Goal: Task Accomplishment & Management: Use online tool/utility

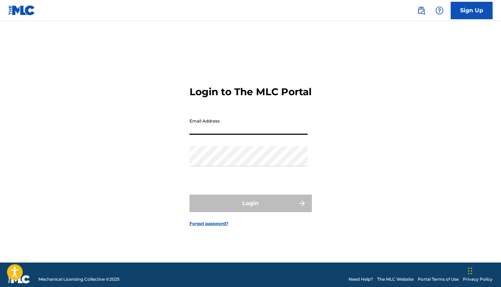
click at [280, 135] on input "Email Address" at bounding box center [248, 125] width 118 height 20
type input "[EMAIL_ADDRESS][DOMAIN_NAME]"
click at [250, 209] on button "Login" at bounding box center [250, 202] width 122 height 17
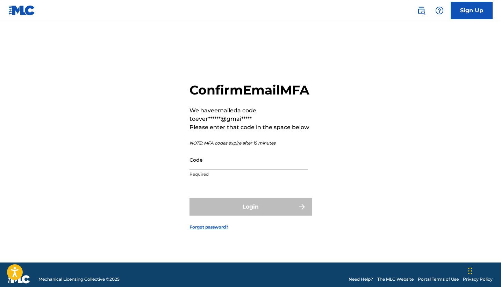
click at [238, 165] on input "Code" at bounding box center [248, 160] width 118 height 20
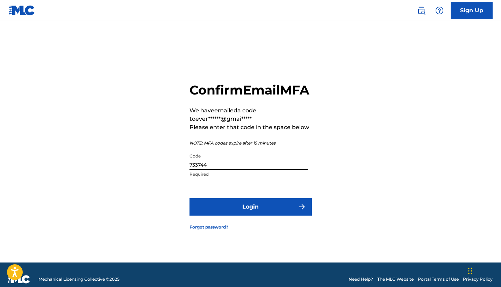
type input "733744"
click at [227, 215] on button "Login" at bounding box center [250, 206] width 122 height 17
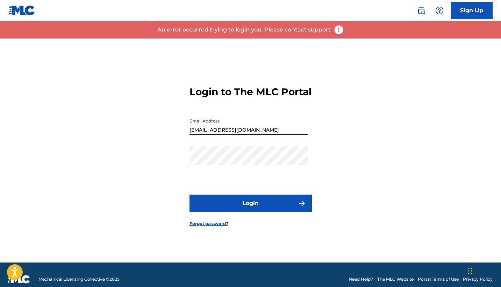
click at [221, 204] on button "Login" at bounding box center [250, 202] width 122 height 17
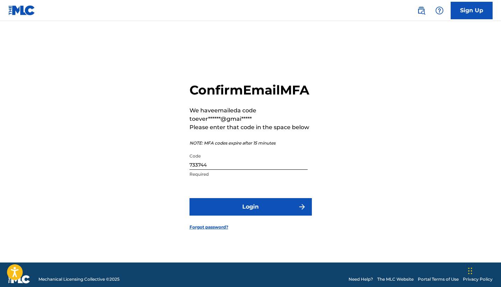
click at [203, 169] on input "733744" at bounding box center [248, 160] width 118 height 20
type input "733774"
click at [250, 214] on button "Login" at bounding box center [250, 206] width 122 height 17
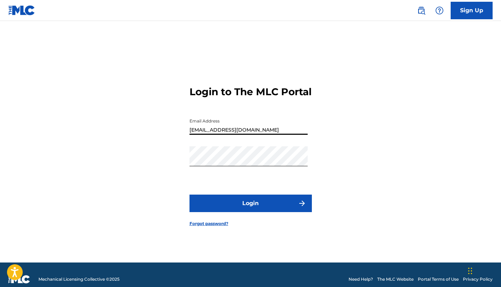
click at [187, 192] on div "Login to The MLC Portal Email Address [EMAIL_ADDRESS][DOMAIN_NAME] Password Log…" at bounding box center [250, 150] width 489 height 224
click at [206, 203] on button "Login" at bounding box center [250, 202] width 122 height 17
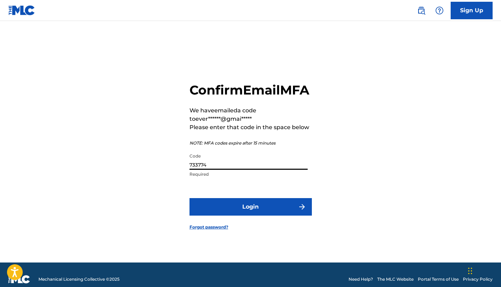
drag, startPoint x: 222, startPoint y: 169, endPoint x: 129, endPoint y: 167, distance: 93.3
click at [129, 167] on div "Confirm Email MFA We have emailed a code to ever******@gmai***** Please enter t…" at bounding box center [250, 150] width 489 height 224
type input "942984"
click at [202, 209] on button "Login" at bounding box center [250, 206] width 122 height 17
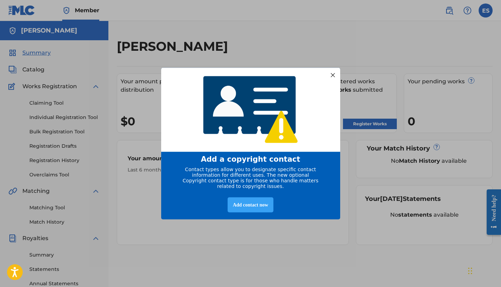
click at [260, 206] on div "Add contact now" at bounding box center [250, 204] width 46 height 15
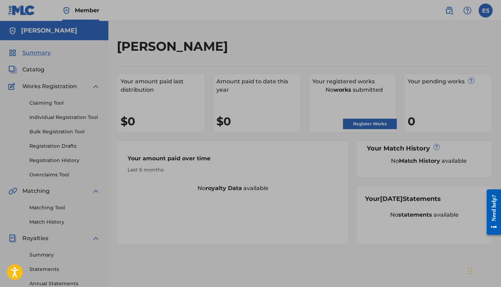
click at [283, 137] on div at bounding box center [250, 191] width 501 height 382
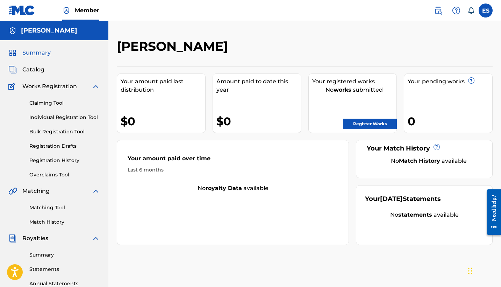
click at [39, 55] on span "Summary" at bounding box center [36, 53] width 28 height 8
click at [40, 52] on span "Summary" at bounding box center [36, 53] width 28 height 8
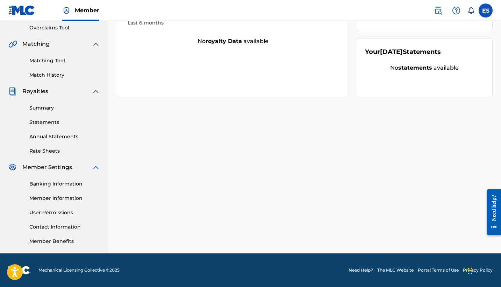
scroll to position [147, 0]
click at [60, 185] on link "Banking Information" at bounding box center [64, 183] width 71 height 7
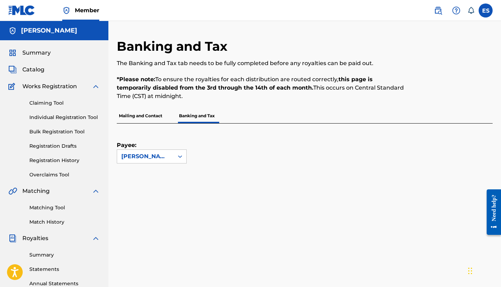
click at [57, 104] on link "Claiming Tool" at bounding box center [64, 102] width 71 height 7
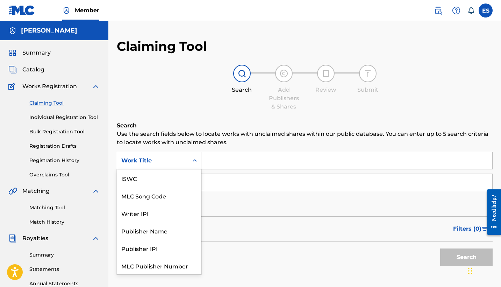
click at [190, 161] on div "Search Form" at bounding box center [194, 160] width 13 height 13
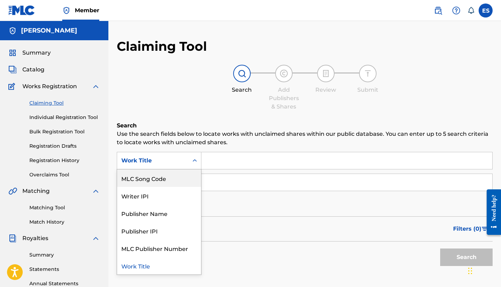
click at [221, 167] on input "Search Form" at bounding box center [346, 160] width 291 height 17
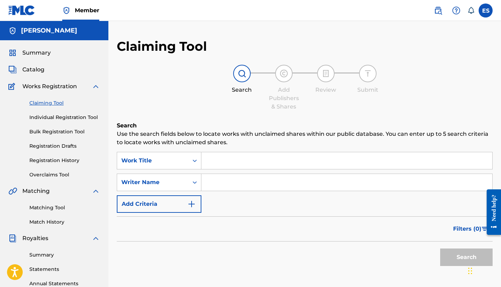
click at [215, 179] on input "Search Form" at bounding box center [346, 182] width 291 height 17
type input "[PERSON_NAME]"
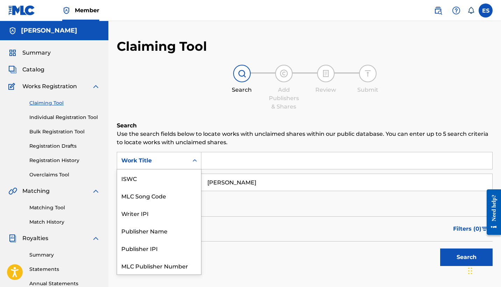
click at [156, 166] on div "Work Title" at bounding box center [152, 160] width 71 height 13
click at [199, 262] on div "Work Title" at bounding box center [159, 265] width 84 height 17
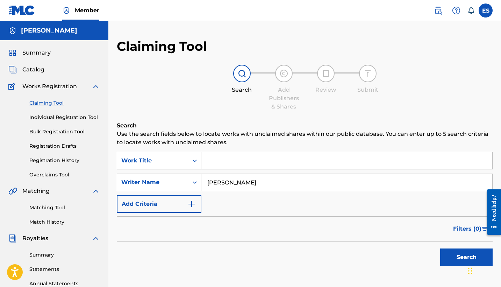
click at [207, 235] on div "Filters ( 0 )" at bounding box center [305, 228] width 376 height 25
click at [220, 161] on input "Search Form" at bounding box center [346, 160] width 291 height 17
type input "E"
type input "red glasses"
click at [213, 175] on strong "red" at bounding box center [212, 176] width 10 height 7
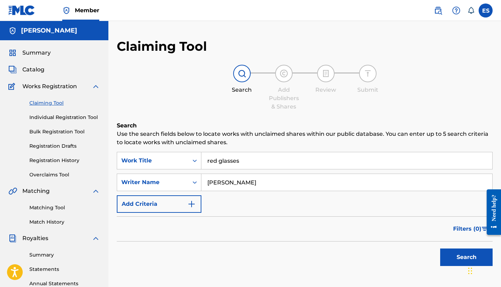
click at [466, 257] on button "Search" at bounding box center [466, 256] width 52 height 17
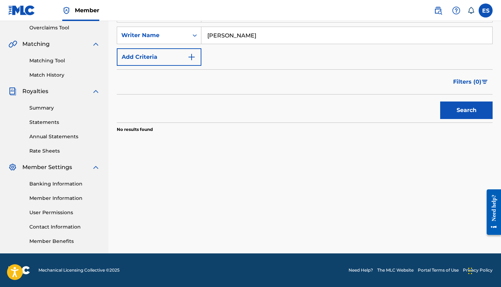
scroll to position [27, 0]
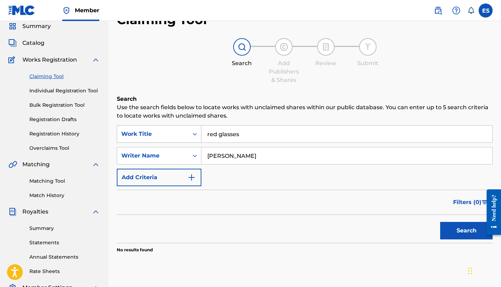
click at [160, 130] on div "Work Title" at bounding box center [152, 134] width 63 height 8
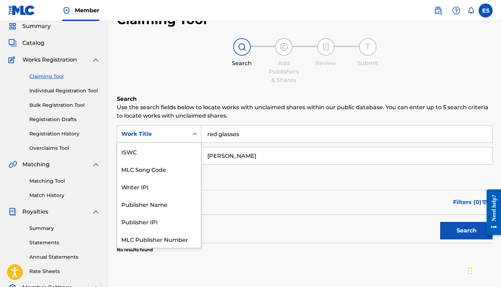
scroll to position [17, 0]
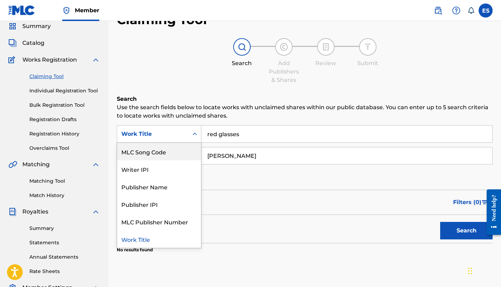
click at [159, 157] on div "MLC Song Code" at bounding box center [159, 151] width 84 height 17
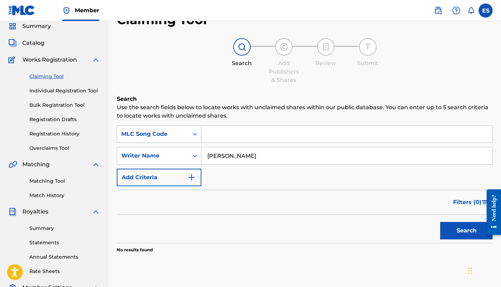
click at [178, 138] on div "MLC Song Code" at bounding box center [152, 133] width 71 height 13
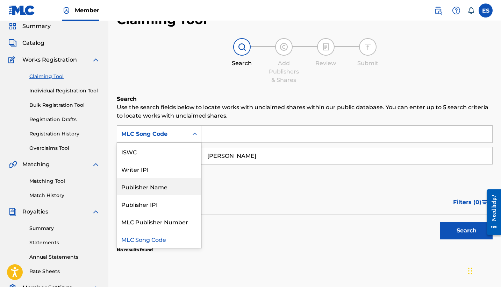
click at [169, 181] on div "Publisher Name" at bounding box center [159, 186] width 84 height 17
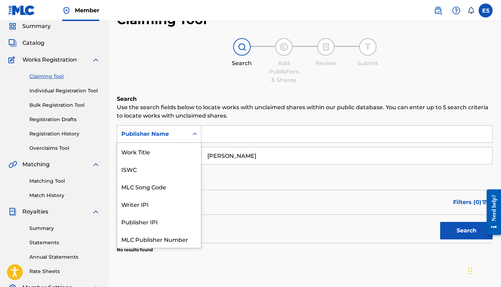
click at [173, 136] on div "Publisher Name" at bounding box center [152, 134] width 63 height 8
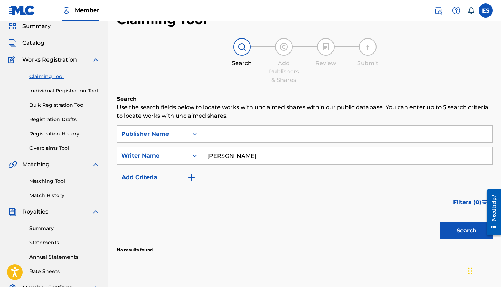
click at [233, 132] on input "Search Form" at bounding box center [346, 133] width 291 height 17
click at [466, 230] on button "Search" at bounding box center [466, 230] width 52 height 17
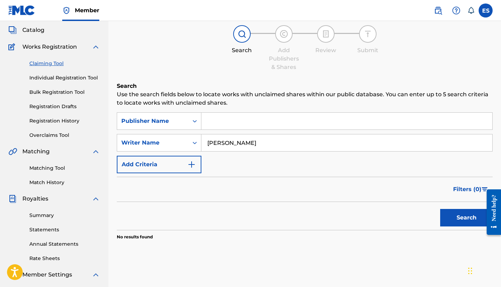
scroll to position [43, 0]
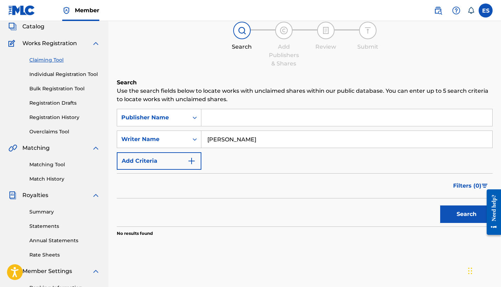
click at [181, 161] on button "Add Criteria" at bounding box center [159, 160] width 85 height 17
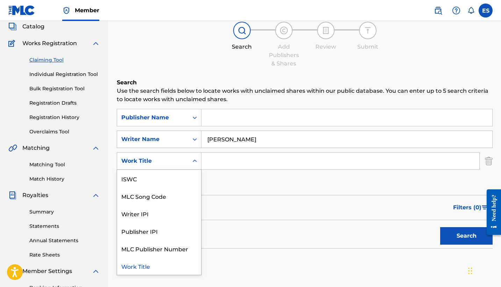
click at [190, 162] on div "Search Form" at bounding box center [194, 160] width 13 height 13
click at [232, 164] on input "Search Form" at bounding box center [340, 160] width 278 height 17
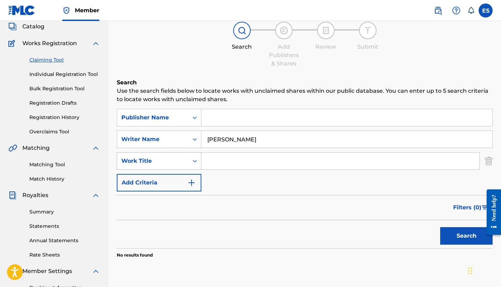
click at [190, 162] on div "Search Form" at bounding box center [194, 160] width 13 height 13
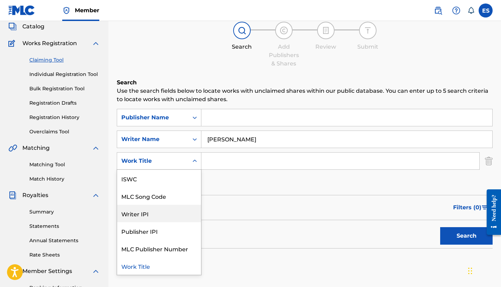
click at [226, 226] on div "Search" at bounding box center [305, 234] width 376 height 28
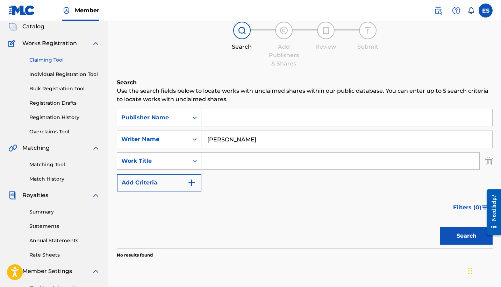
click at [493, 162] on div "Claiming Tool Search Add Publishers & Shares Review Submit Search Use the searc…" at bounding box center [304, 175] width 392 height 361
click at [490, 162] on img "Search Form" at bounding box center [489, 160] width 8 height 17
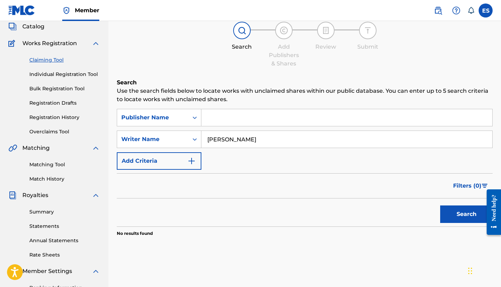
click at [322, 154] on div "SearchWithCriteria4e15ef42-d4e7-488d-a0f7-b1de21db80a7 Publisher Name SearchWit…" at bounding box center [305, 139] width 376 height 61
click at [308, 138] on input "[PERSON_NAME]" at bounding box center [346, 139] width 291 height 17
type input "E"
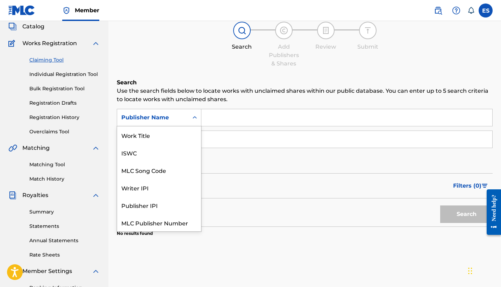
click at [176, 115] on div "Publisher Name" at bounding box center [152, 117] width 63 height 8
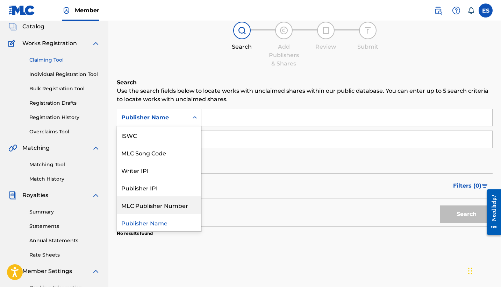
click at [265, 164] on div "SearchWithCriteria4e15ef42-d4e7-488d-a0f7-b1de21db80a7 MLC Publisher Number, 6 …" at bounding box center [305, 139] width 376 height 61
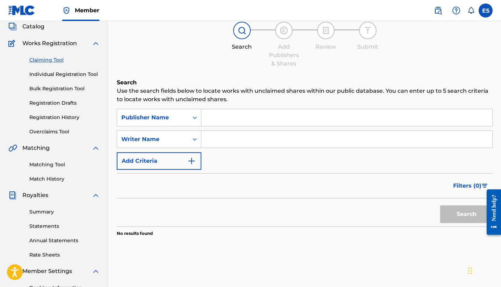
click at [140, 160] on button "Add Criteria" at bounding box center [159, 160] width 85 height 17
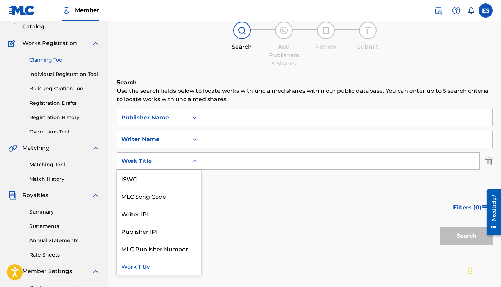
click at [151, 161] on div "Work Title" at bounding box center [152, 161] width 63 height 8
click at [178, 68] on div "Claiming Tool Search Add Publishers & Shares Review Submit Search Use the searc…" at bounding box center [305, 143] width 376 height 297
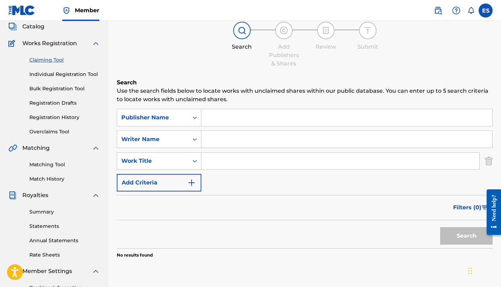
click at [331, 162] on input "Search Form" at bounding box center [340, 160] width 278 height 17
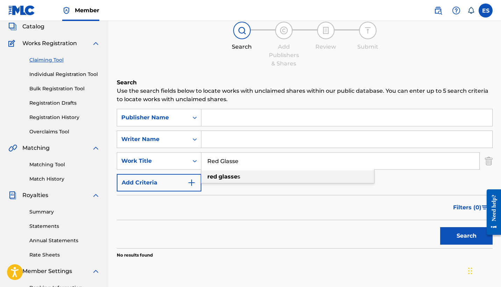
click at [265, 173] on div "red glasse s" at bounding box center [287, 176] width 173 height 13
type input "red glasses"
click at [466, 236] on button "Search" at bounding box center [466, 235] width 52 height 17
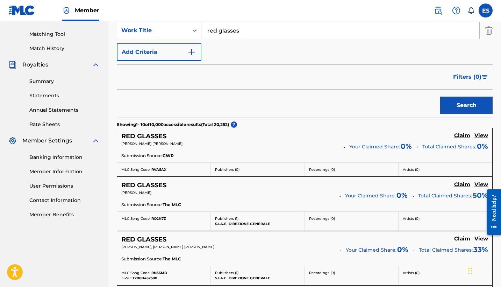
scroll to position [75, 0]
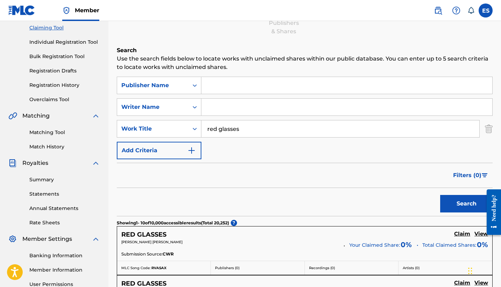
click at [231, 111] on input "Search Form" at bounding box center [346, 107] width 291 height 17
type input "[PERSON_NAME]"
click at [466, 203] on button "Search" at bounding box center [466, 203] width 52 height 17
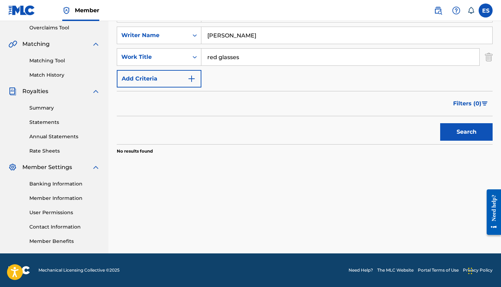
scroll to position [147, 0]
click at [453, 133] on button "Search" at bounding box center [466, 131] width 52 height 17
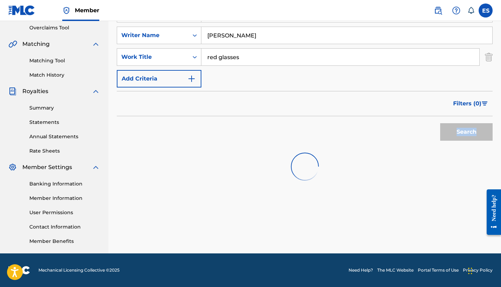
click at [453, 133] on div "Search" at bounding box center [464, 130] width 56 height 28
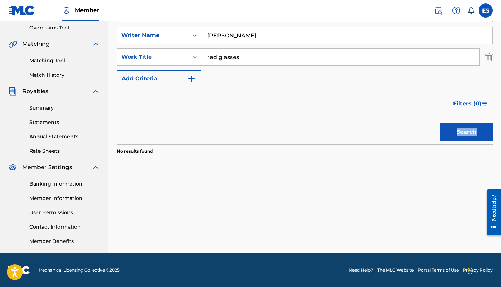
click at [453, 133] on button "Search" at bounding box center [466, 131] width 52 height 17
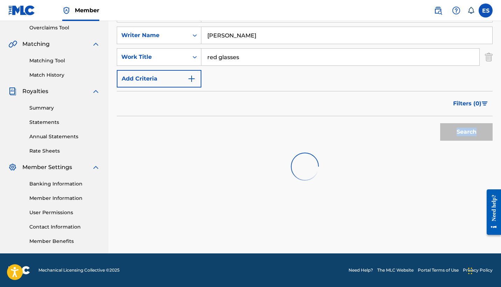
click at [453, 133] on div "Search" at bounding box center [464, 130] width 56 height 28
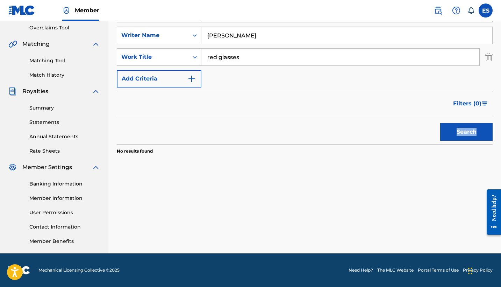
click at [453, 133] on button "Search" at bounding box center [466, 131] width 52 height 17
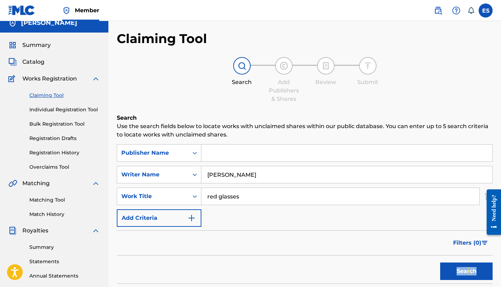
scroll to position [5, 0]
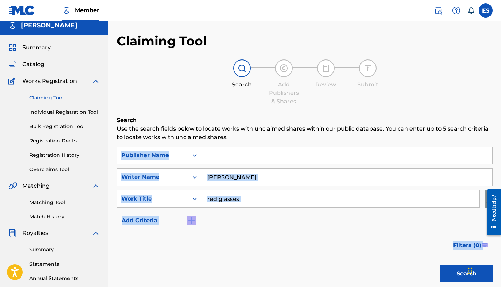
click at [73, 113] on link "Individual Registration Tool" at bounding box center [64, 111] width 71 height 7
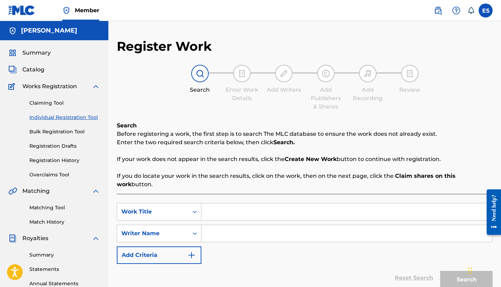
click at [239, 203] on input "Search Form" at bounding box center [346, 211] width 291 height 17
type input "Red Glasses"
click at [242, 225] on input "Search Form" at bounding box center [346, 233] width 291 height 17
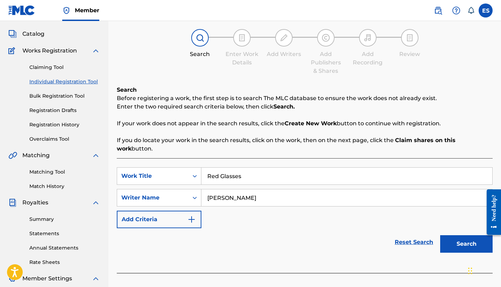
scroll to position [37, 0]
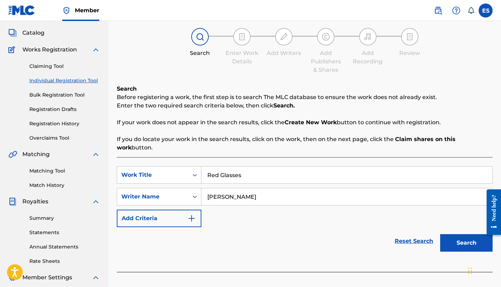
type input "[PERSON_NAME]"
click at [449, 234] on button "Search" at bounding box center [466, 242] width 52 height 17
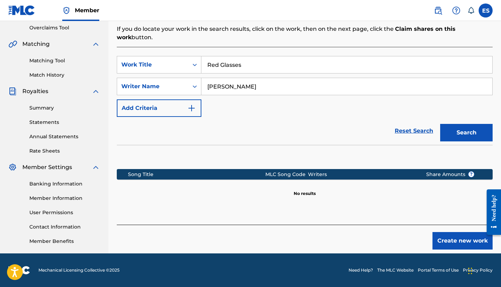
scroll to position [147, 0]
click at [167, 99] on button "Add Criteria" at bounding box center [159, 107] width 85 height 17
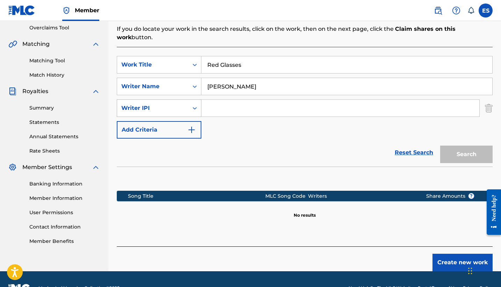
click at [195, 104] on icon "Search Form" at bounding box center [194, 107] width 7 height 7
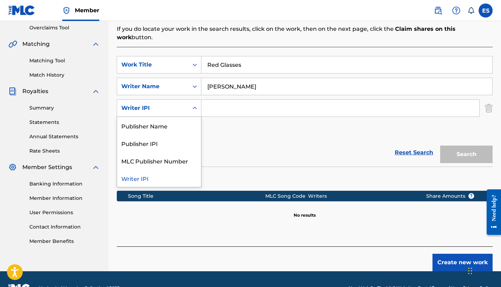
click at [180, 169] on div "Writer IPI" at bounding box center [159, 177] width 84 height 17
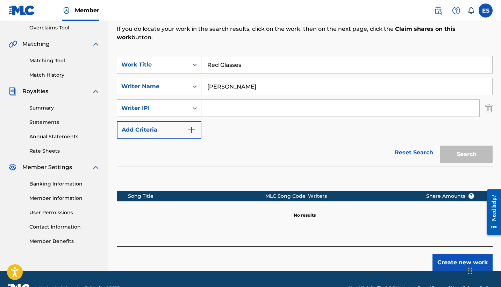
click at [169, 124] on button "Add Criteria" at bounding box center [159, 129] width 85 height 17
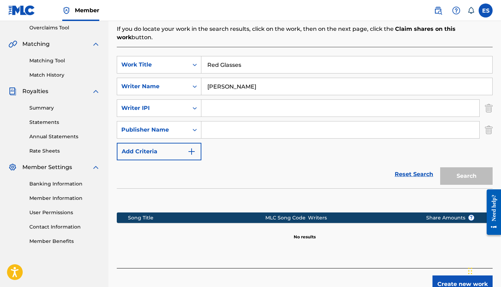
click at [164, 145] on button "Add Criteria" at bounding box center [159, 151] width 85 height 17
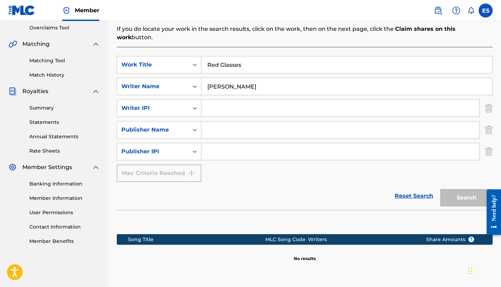
click at [493, 139] on div "Register Work Search Enter Work Details Add Writers Add Publishers & Shares Add…" at bounding box center [304, 103] width 392 height 422
click at [491, 143] on img "Search Form" at bounding box center [489, 151] width 8 height 17
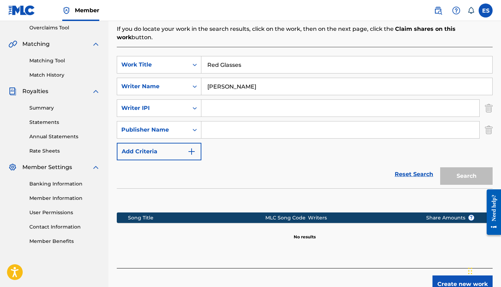
click at [487, 123] on img "Search Form" at bounding box center [489, 129] width 8 height 17
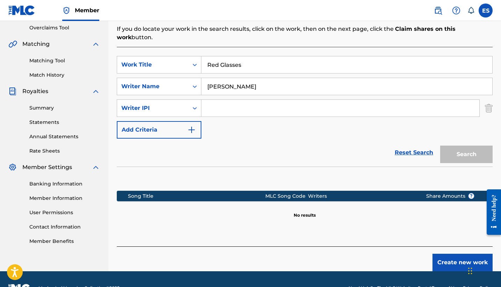
click at [294, 90] on div "SearchWithCriteria924ae3ee-52d0-4bd5-8fae-3e89a73c94fc Work Title Red Glasses S…" at bounding box center [305, 97] width 376 height 82
click at [291, 100] on input "Search Form" at bounding box center [340, 108] width 278 height 17
paste input "01142626971"
type input "01142626971"
click at [478, 145] on button "Search" at bounding box center [466, 153] width 52 height 17
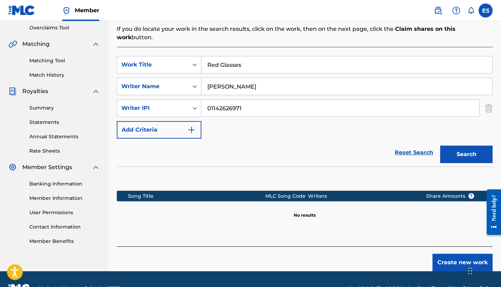
click at [475, 145] on button "Search" at bounding box center [466, 153] width 52 height 17
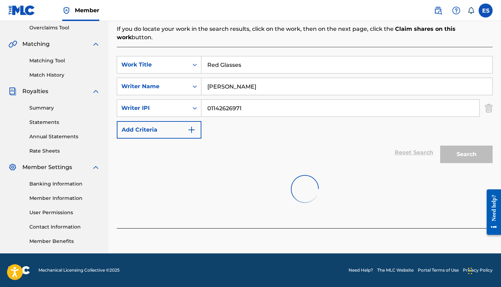
click at [475, 145] on button "Search" at bounding box center [466, 153] width 52 height 17
click at [475, 144] on div "Search" at bounding box center [464, 152] width 56 height 28
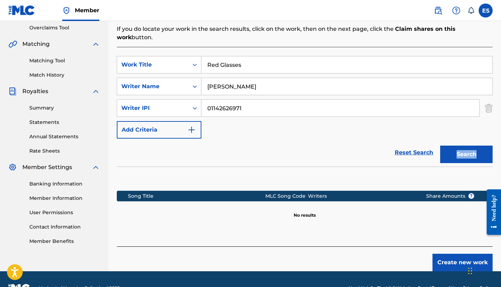
click at [475, 145] on button "Search" at bounding box center [466, 153] width 52 height 17
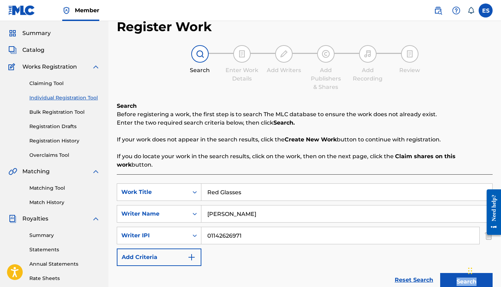
scroll to position [19, 0]
click at [70, 128] on link "Registration Drafts" at bounding box center [64, 126] width 71 height 7
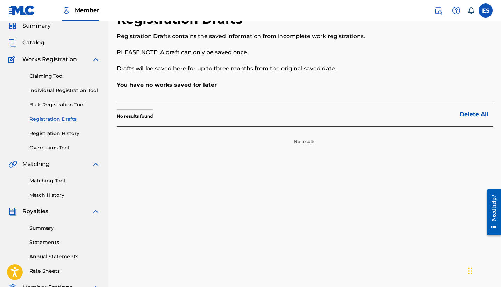
scroll to position [46, 0]
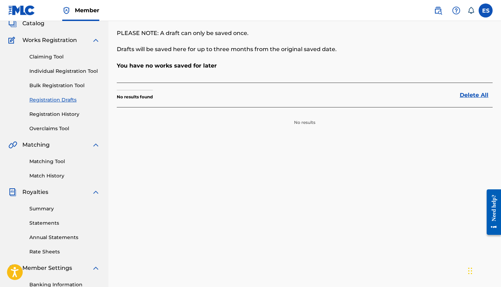
click at [63, 114] on link "Registration History" at bounding box center [64, 113] width 71 height 7
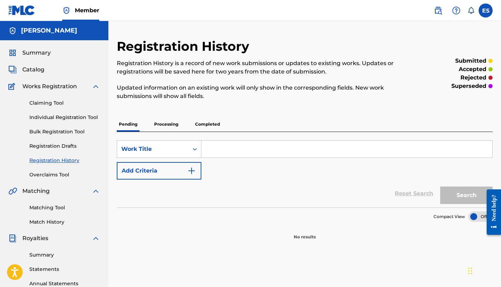
click at [58, 174] on link "Overclaims Tool" at bounding box center [64, 174] width 71 height 7
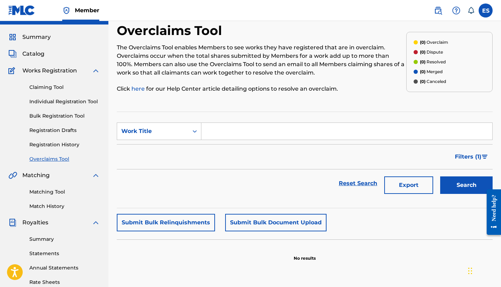
scroll to position [21, 0]
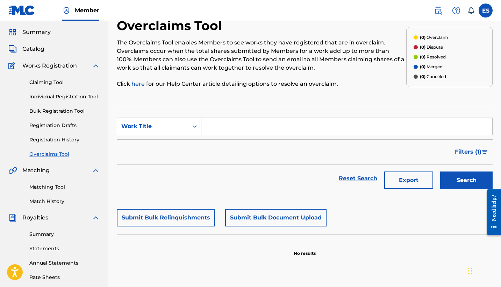
click at [97, 68] on img at bounding box center [96, 66] width 8 height 8
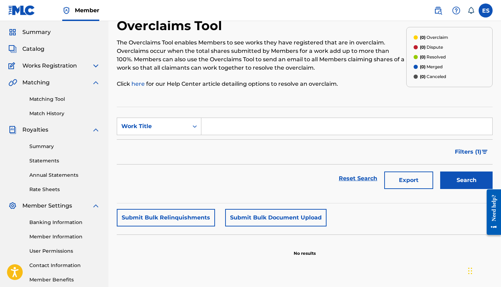
click at [94, 85] on img at bounding box center [96, 82] width 8 height 8
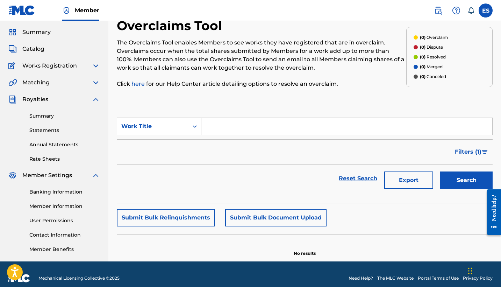
click at [99, 99] on img at bounding box center [96, 99] width 8 height 8
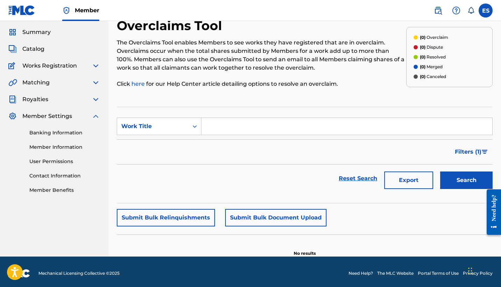
click at [93, 115] on img at bounding box center [96, 116] width 8 height 8
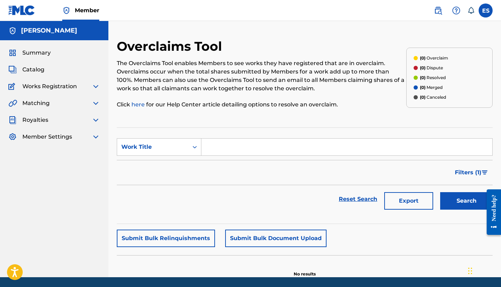
scroll to position [0, 0]
